Goal: Transaction & Acquisition: Purchase product/service

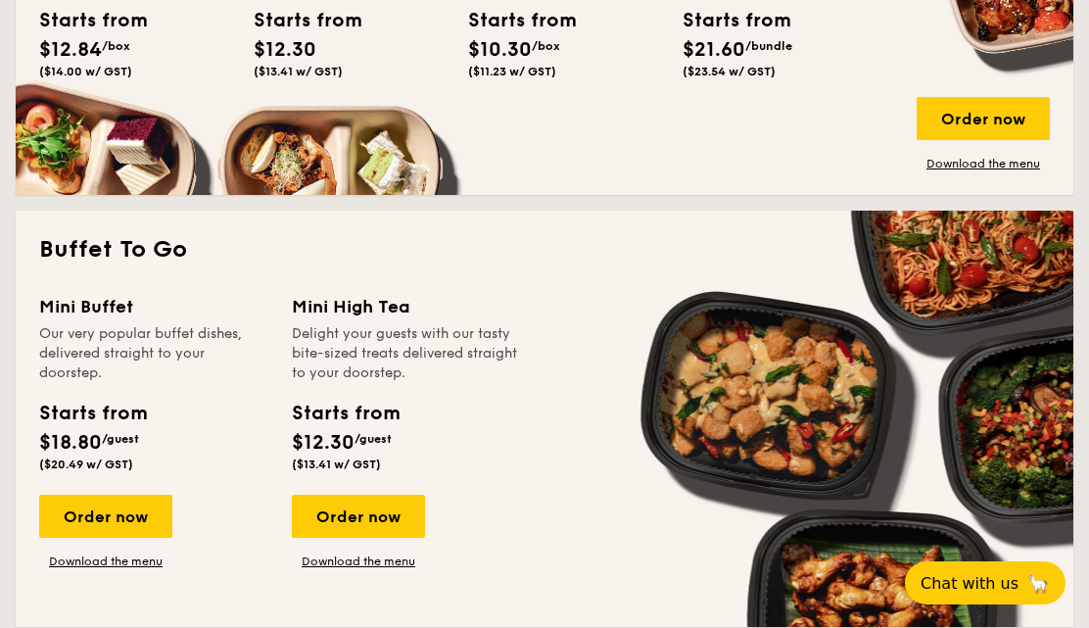
scroll to position [1523, 0]
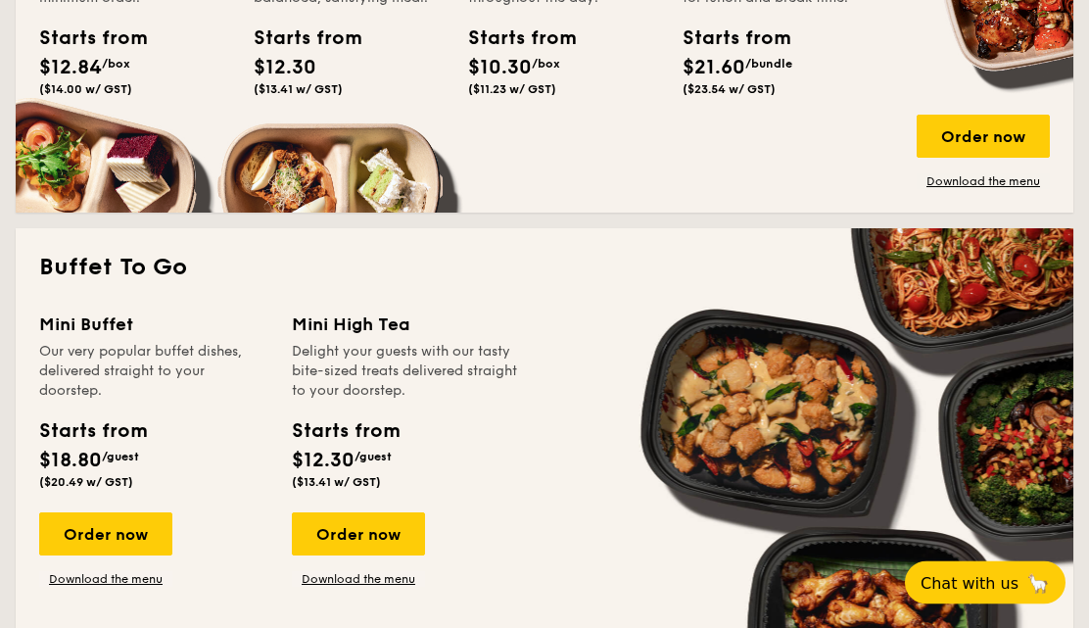
click at [89, 534] on div "Order now" at bounding box center [105, 534] width 133 height 43
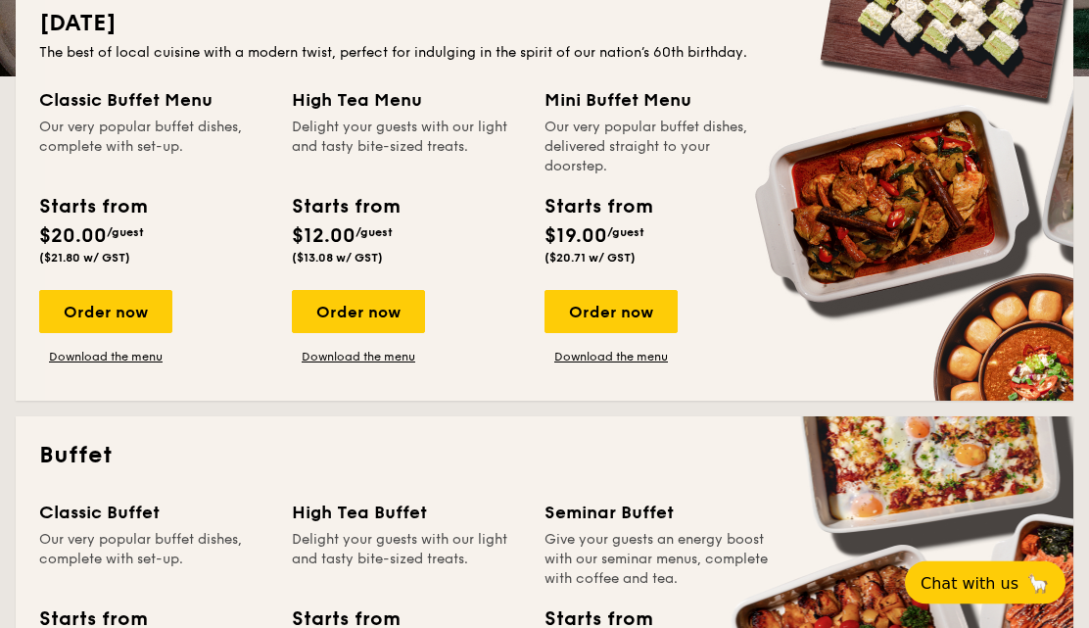
scroll to position [431, 0]
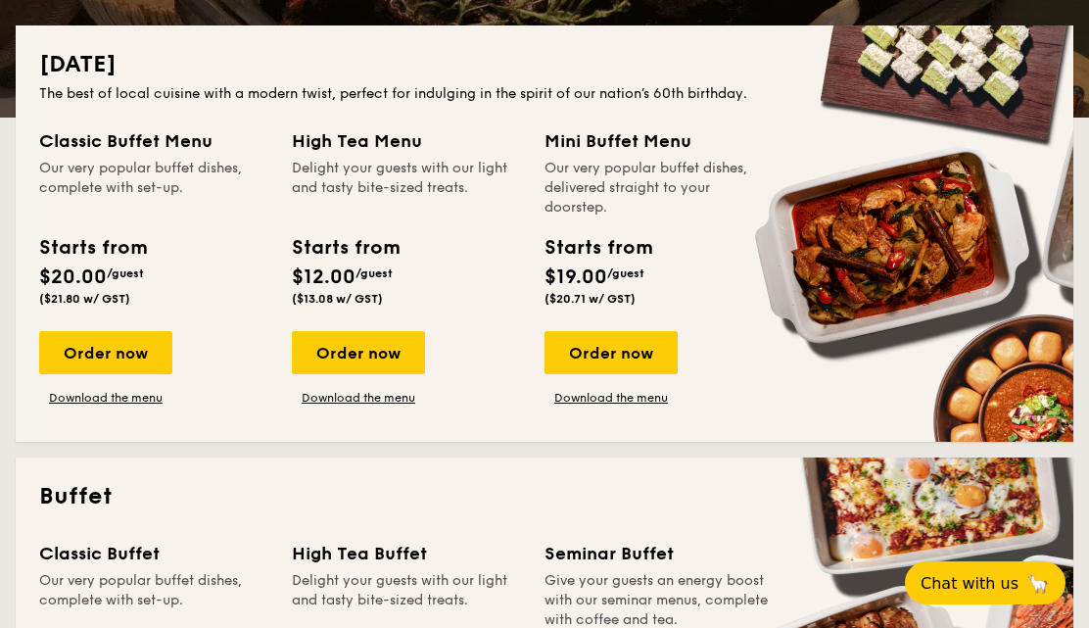
click at [625, 335] on div "Order now" at bounding box center [610, 352] width 133 height 43
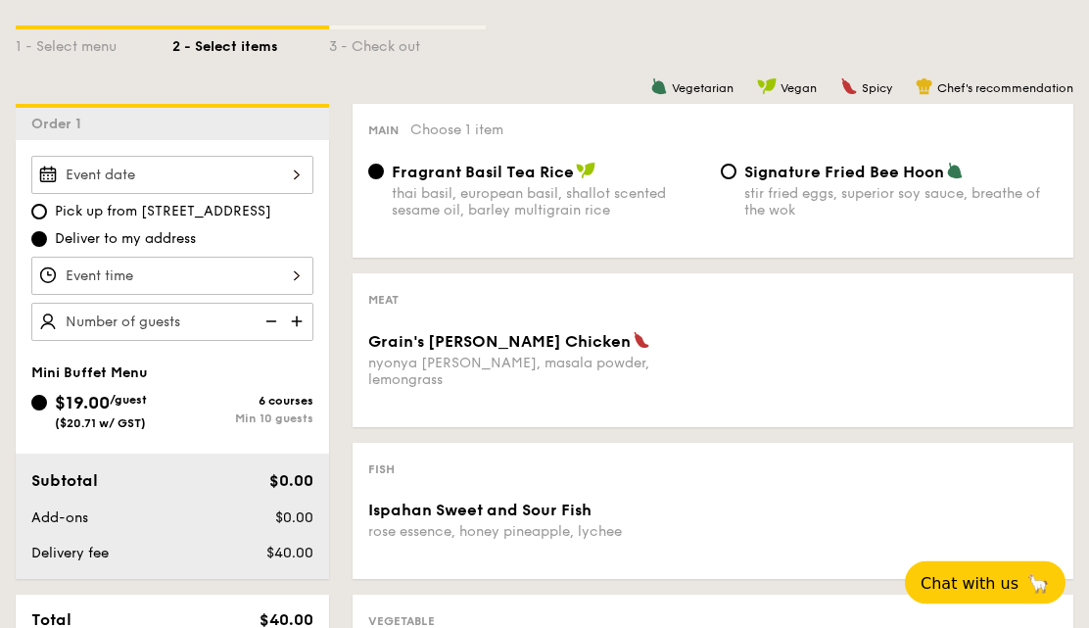
scroll to position [437, 0]
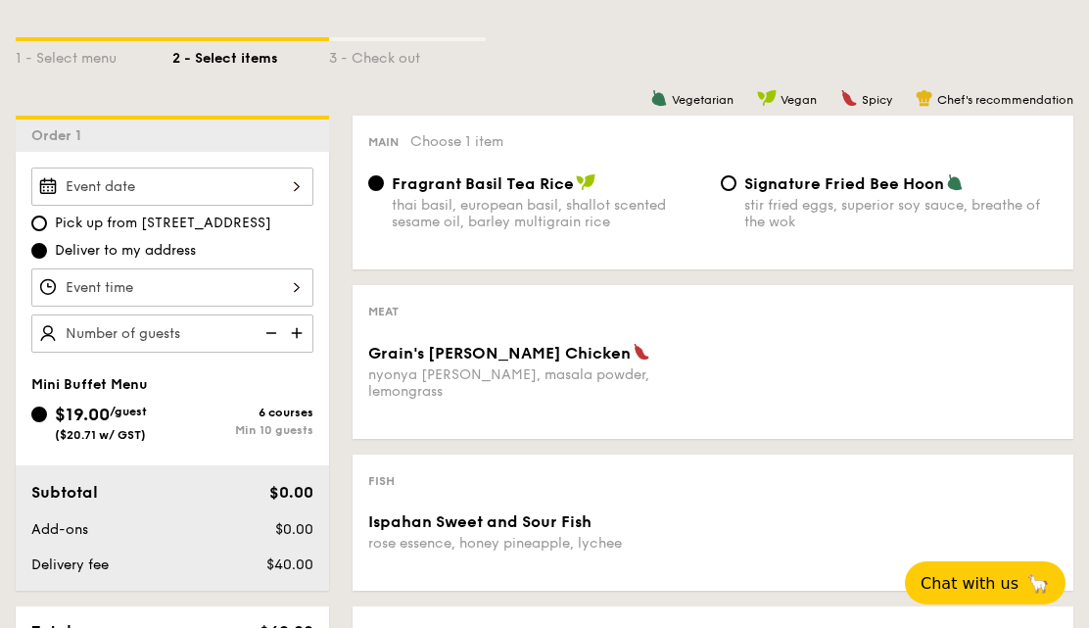
click at [301, 338] on img at bounding box center [298, 332] width 29 height 37
click at [303, 337] on img at bounding box center [298, 332] width 29 height 37
click at [298, 340] on img at bounding box center [298, 332] width 29 height 37
type input "20 guests"
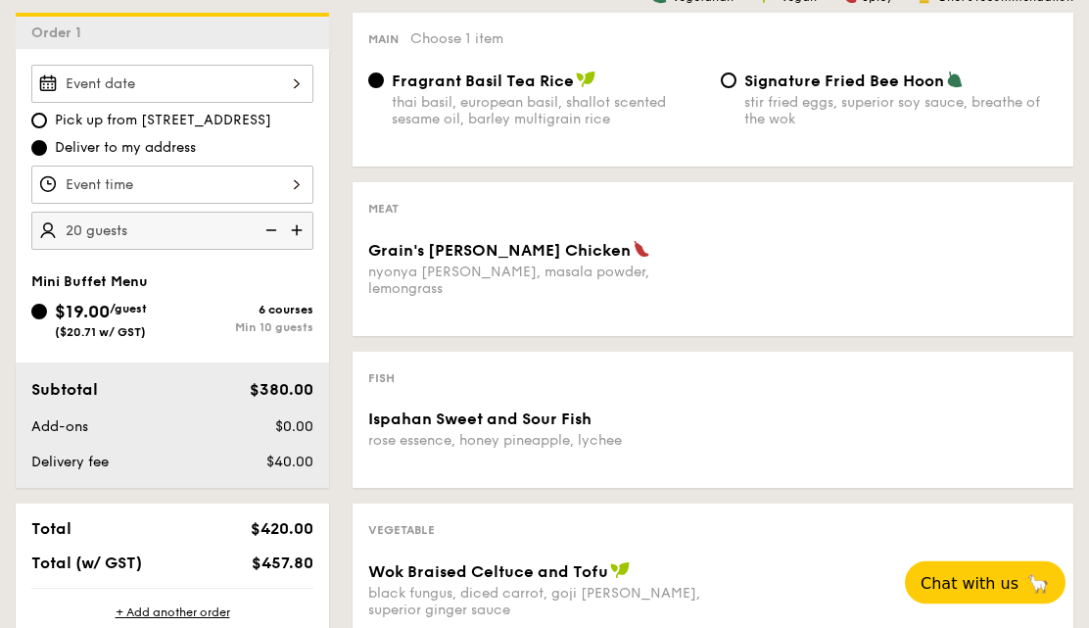
scroll to position [504, 0]
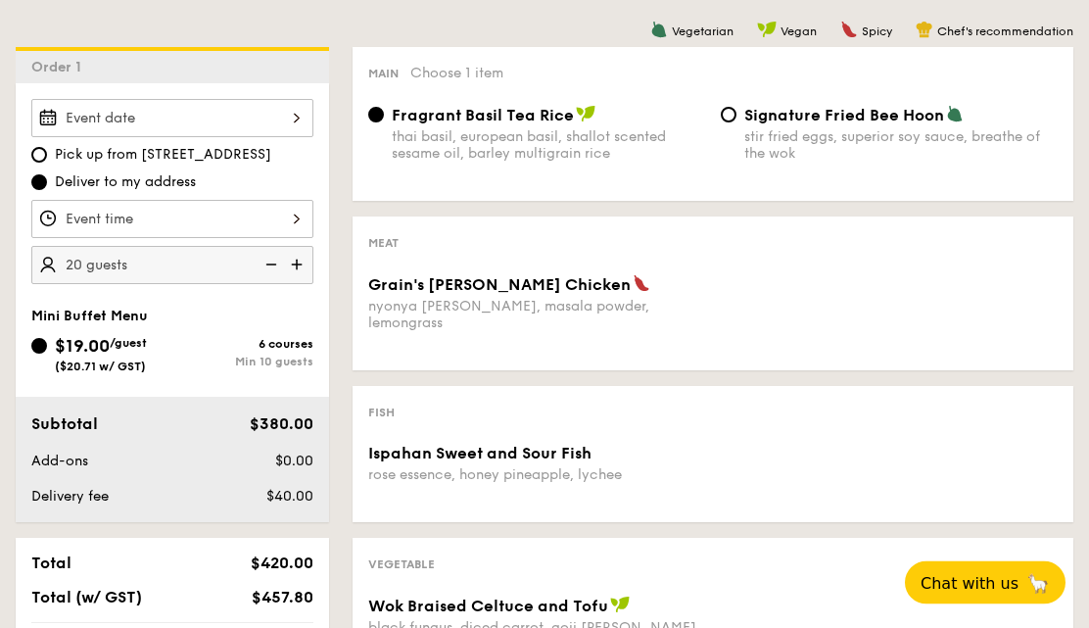
click at [42, 153] on input "Pick up from [STREET_ADDRESS]" at bounding box center [39, 156] width 16 height 16
radio input "true"
click at [34, 181] on input "Deliver to my address" at bounding box center [39, 182] width 16 height 16
radio input "true"
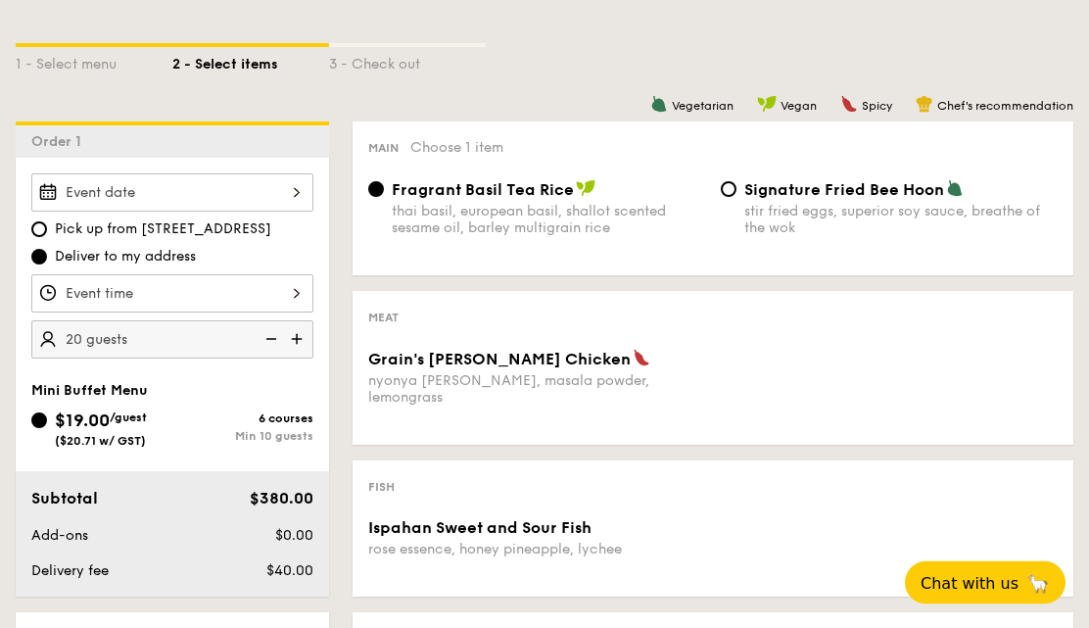
scroll to position [432, 0]
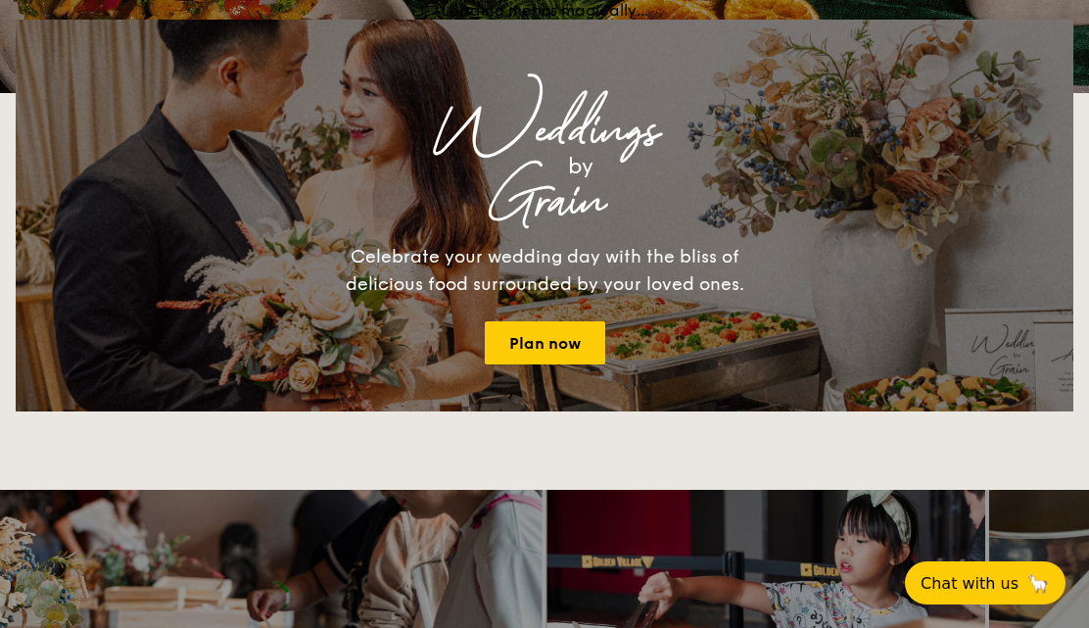
scroll to position [494, 0]
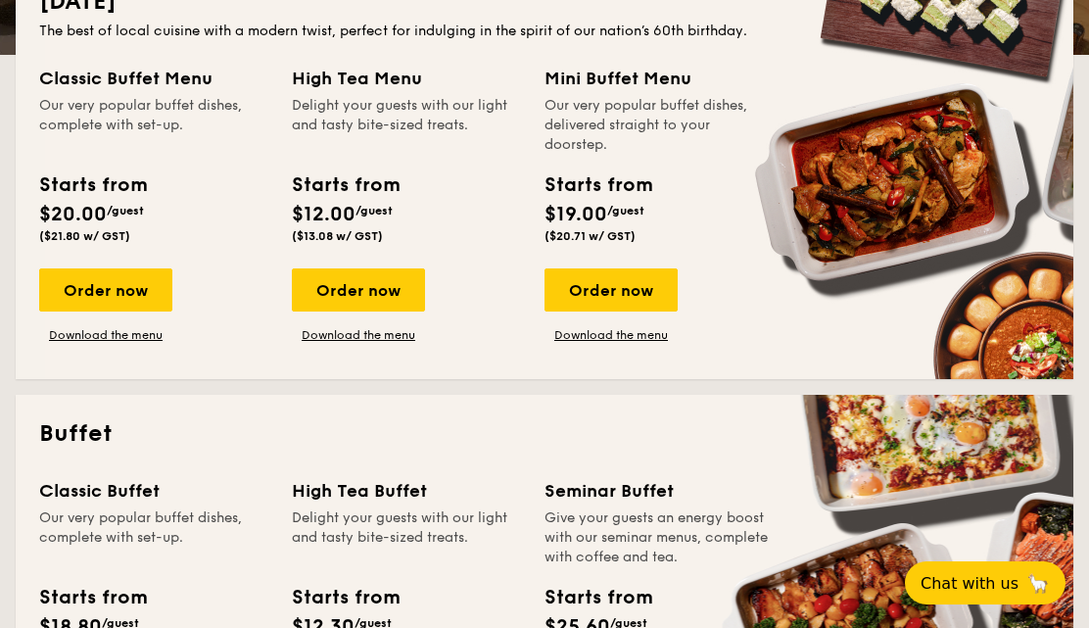
click at [71, 277] on div "Order now" at bounding box center [105, 289] width 133 height 43
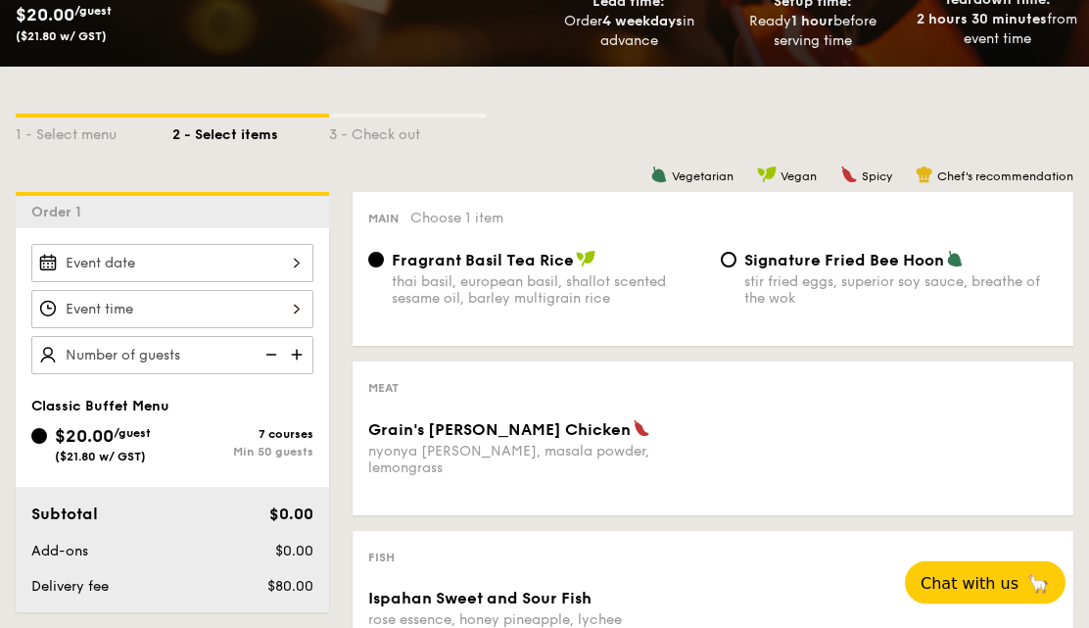
scroll to position [360, 0]
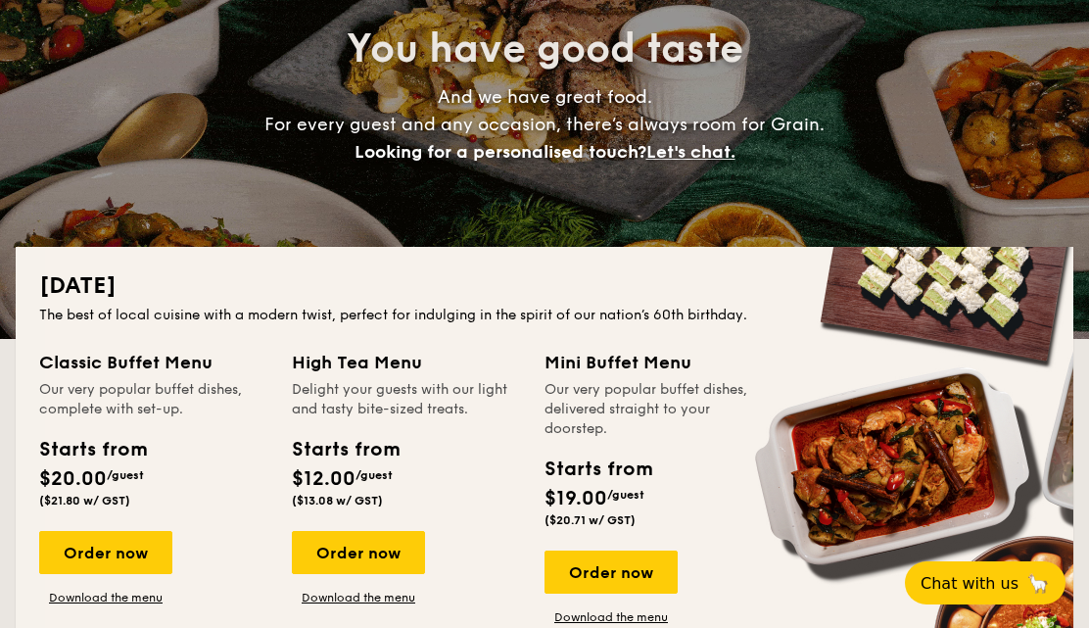
scroll to position [494, 0]
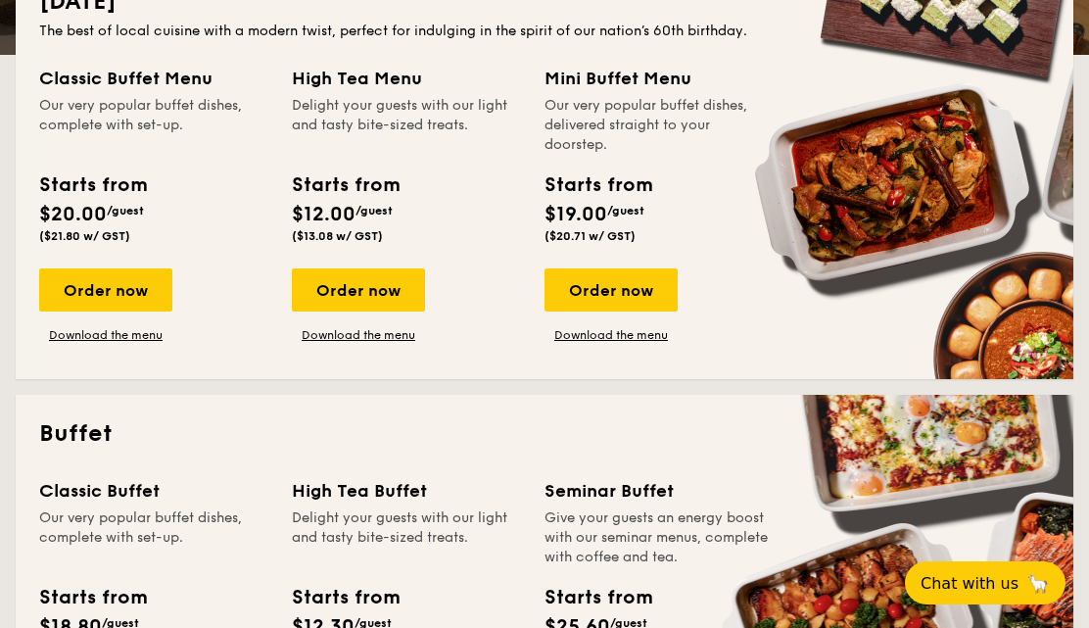
click at [620, 298] on div "Order now" at bounding box center [610, 289] width 133 height 43
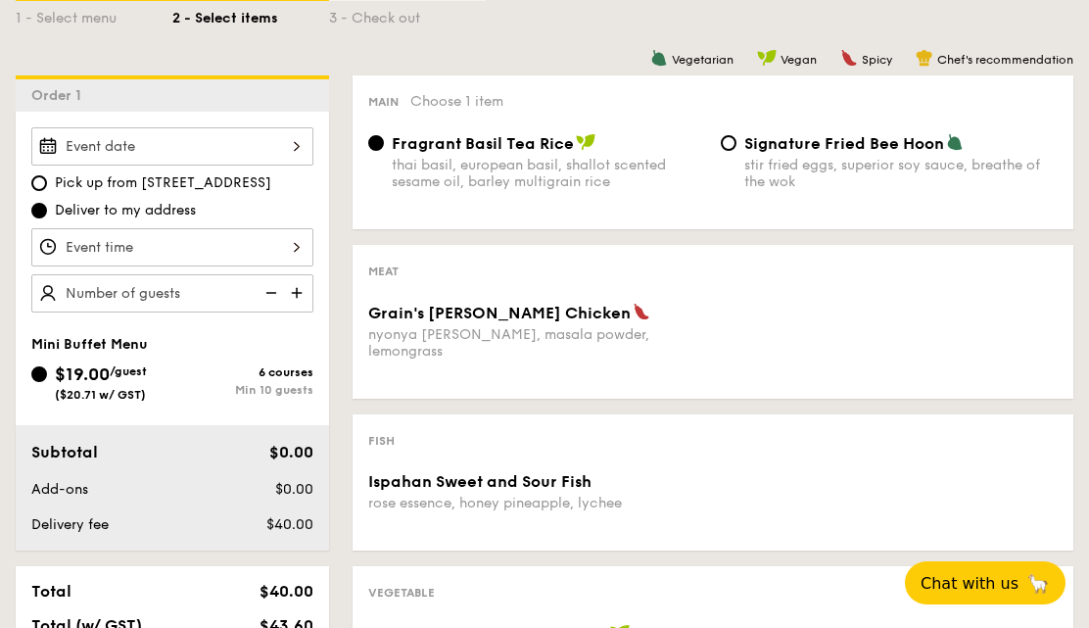
scroll to position [478, 0]
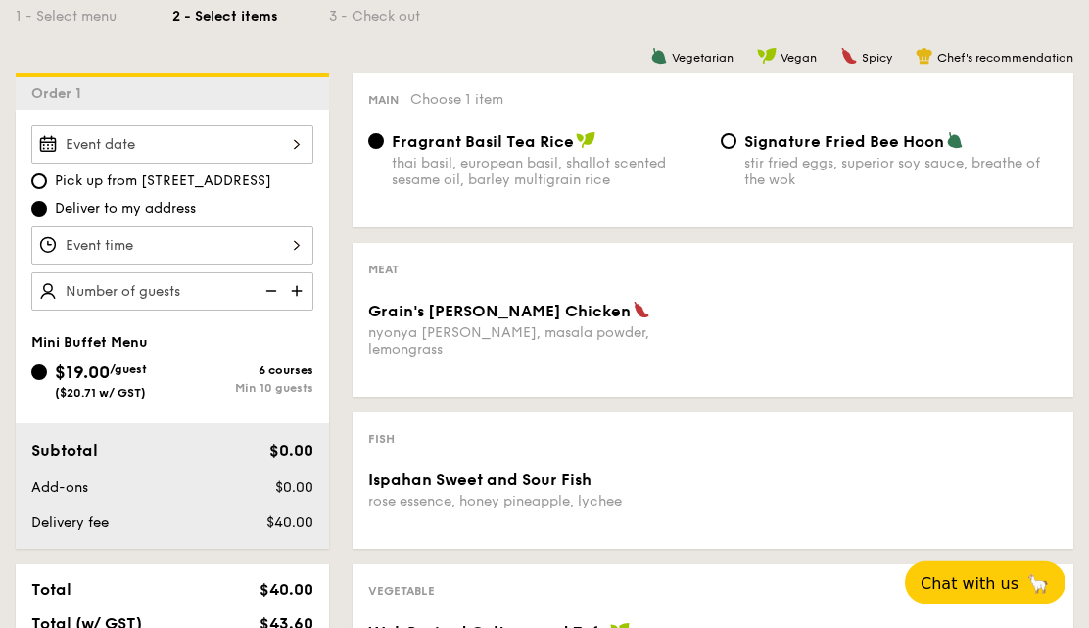
click at [292, 290] on img at bounding box center [298, 291] width 29 height 37
click at [293, 294] on img at bounding box center [298, 290] width 29 height 37
click at [293, 296] on img at bounding box center [298, 290] width 29 height 37
type input "20 guests"
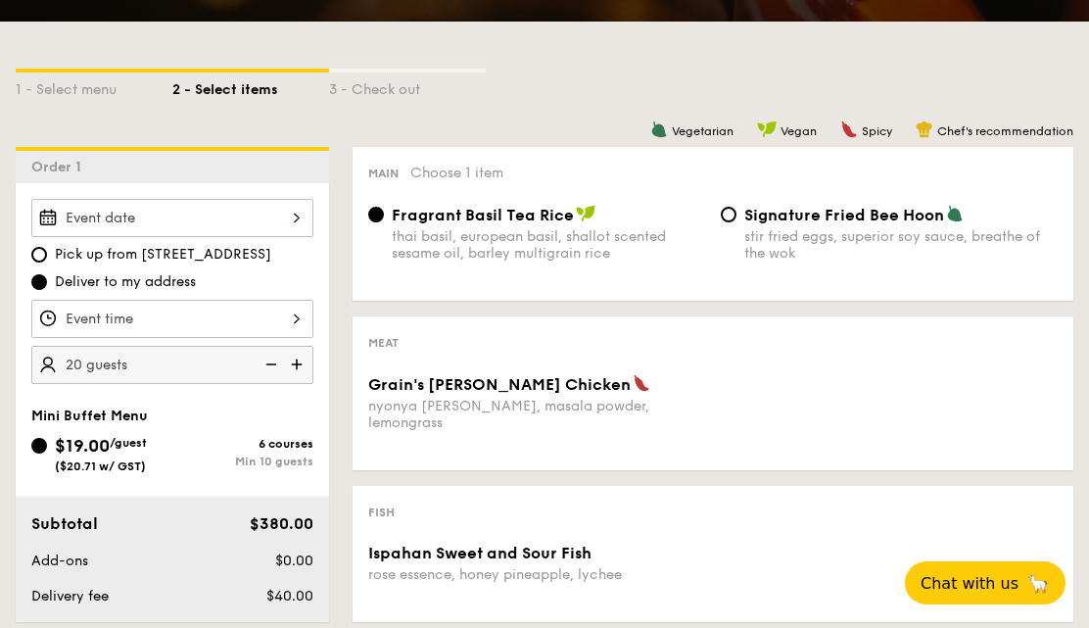
scroll to position [404, 0]
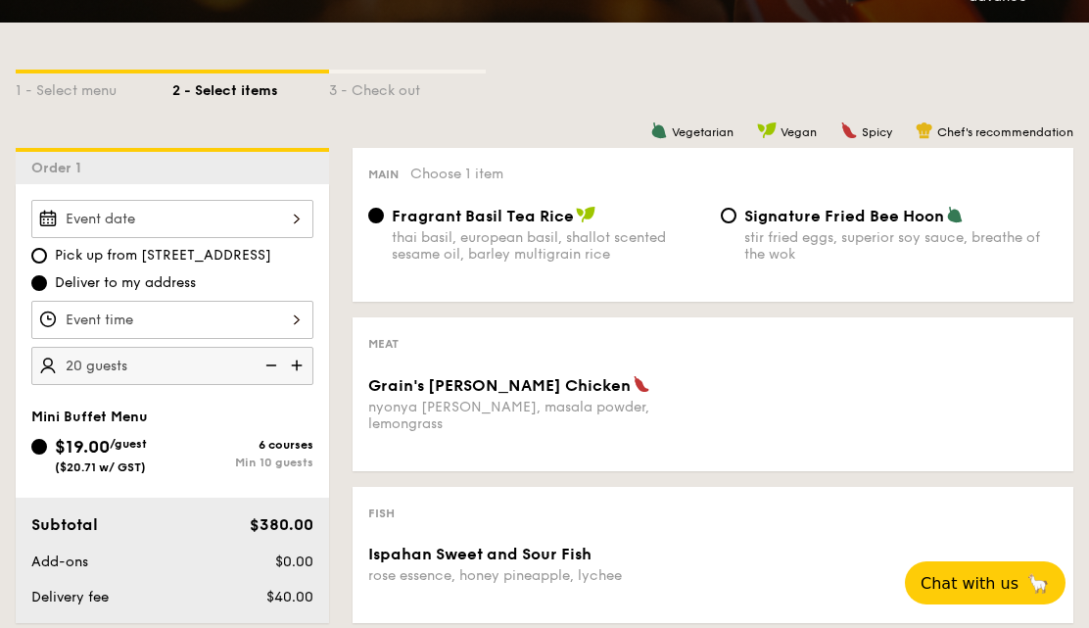
click at [44, 253] on input "Pick up from [STREET_ADDRESS]" at bounding box center [39, 256] width 16 height 16
radio input "true"
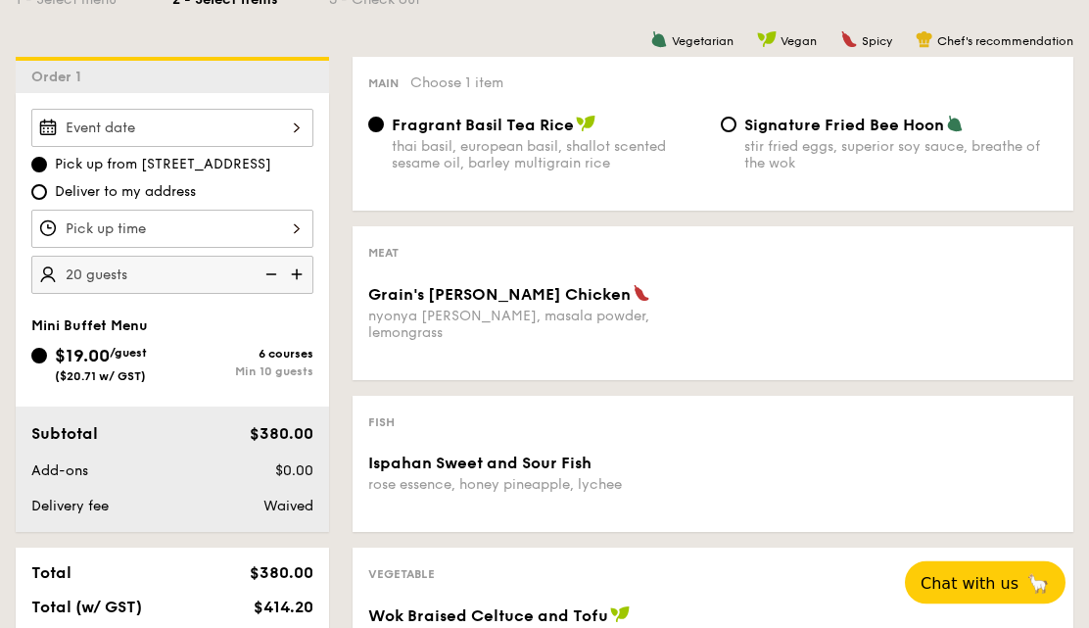
scroll to position [447, 0]
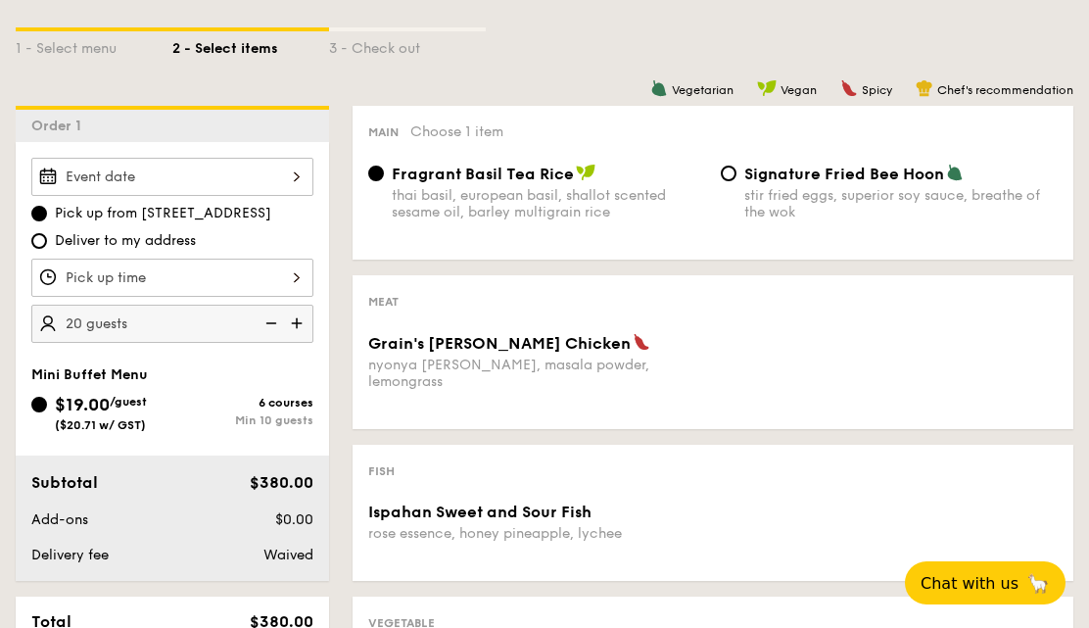
click at [38, 242] on input "Deliver to my address" at bounding box center [39, 241] width 16 height 16
radio input "true"
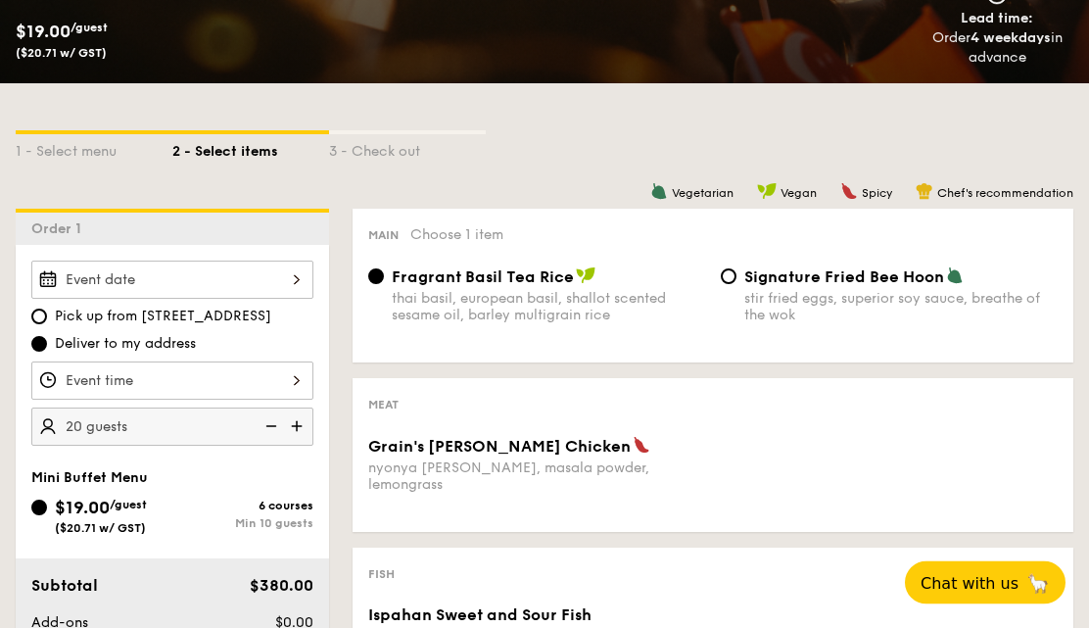
scroll to position [0, 0]
